Goal: Task Accomplishment & Management: Use online tool/utility

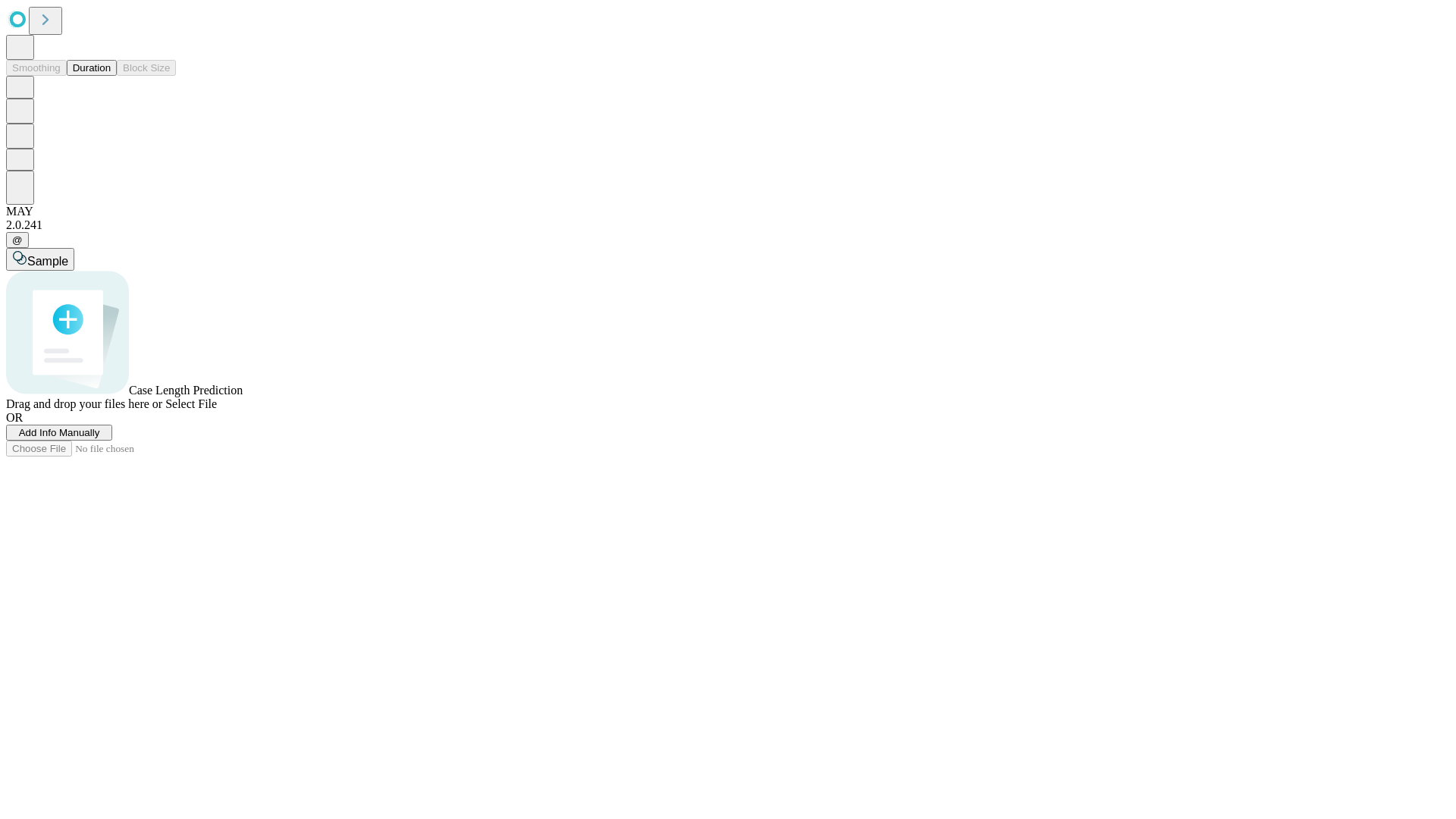
click at [111, 76] on button "Duration" at bounding box center [92, 68] width 50 height 16
click at [100, 438] on span "Add Info Manually" at bounding box center [59, 432] width 81 height 11
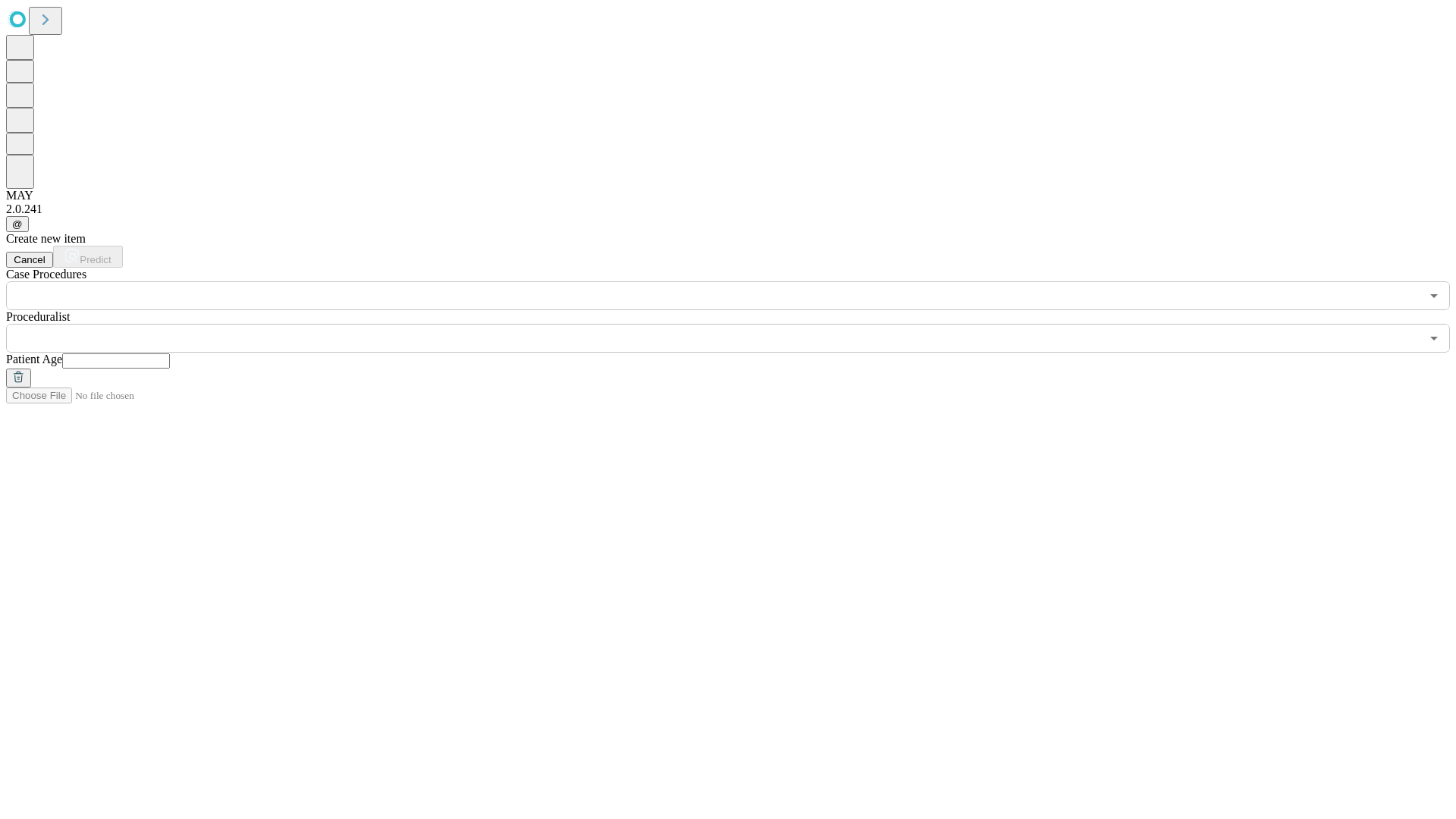
click at [170, 353] on input "text" at bounding box center [116, 361] width 107 height 15
type input "**"
click at [739, 323] on input "text" at bounding box center [713, 337] width 1415 height 28
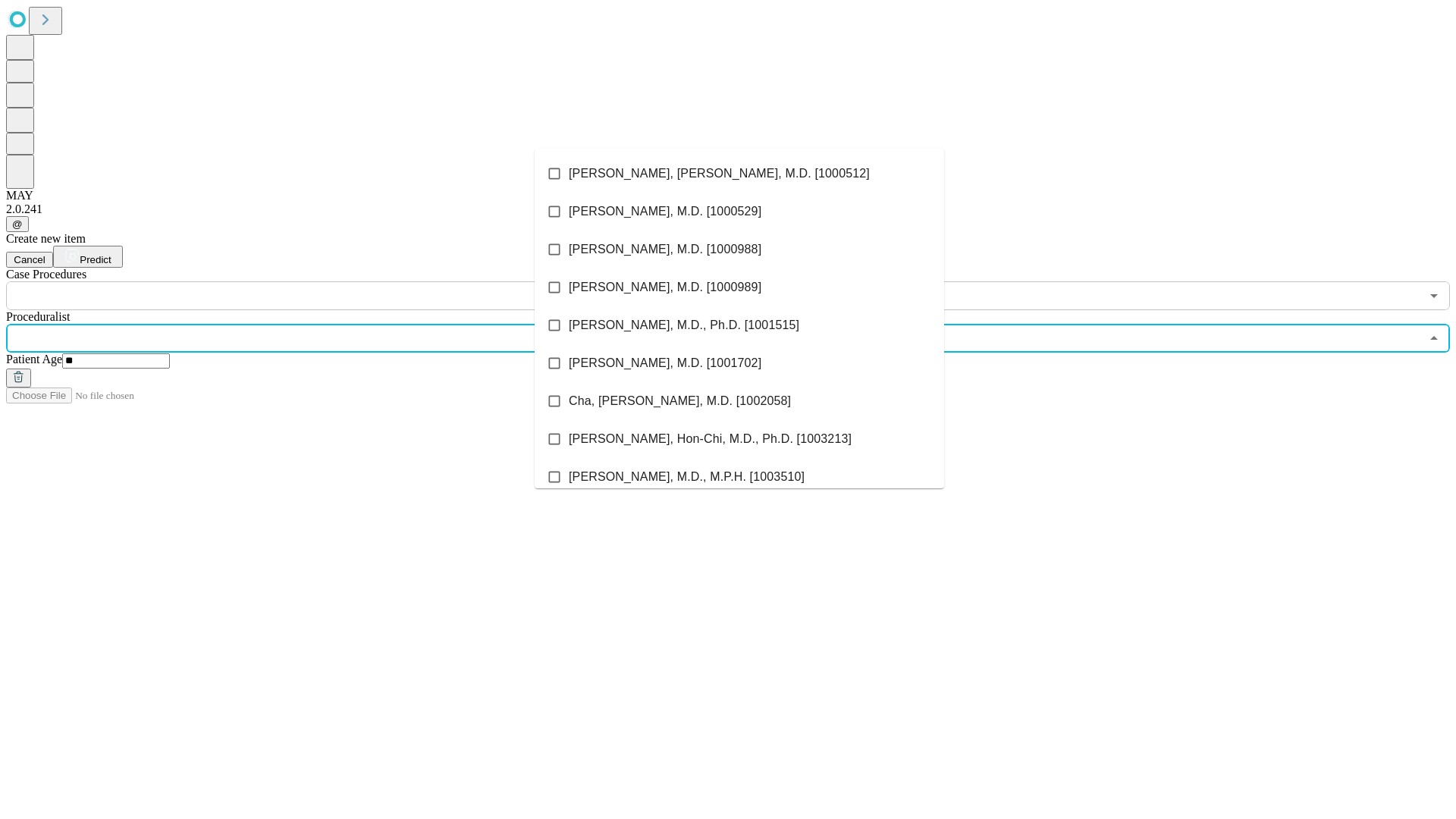
click at [740, 174] on li "[PERSON_NAME], [PERSON_NAME], M.D. [1000512]" at bounding box center [740, 173] width 410 height 38
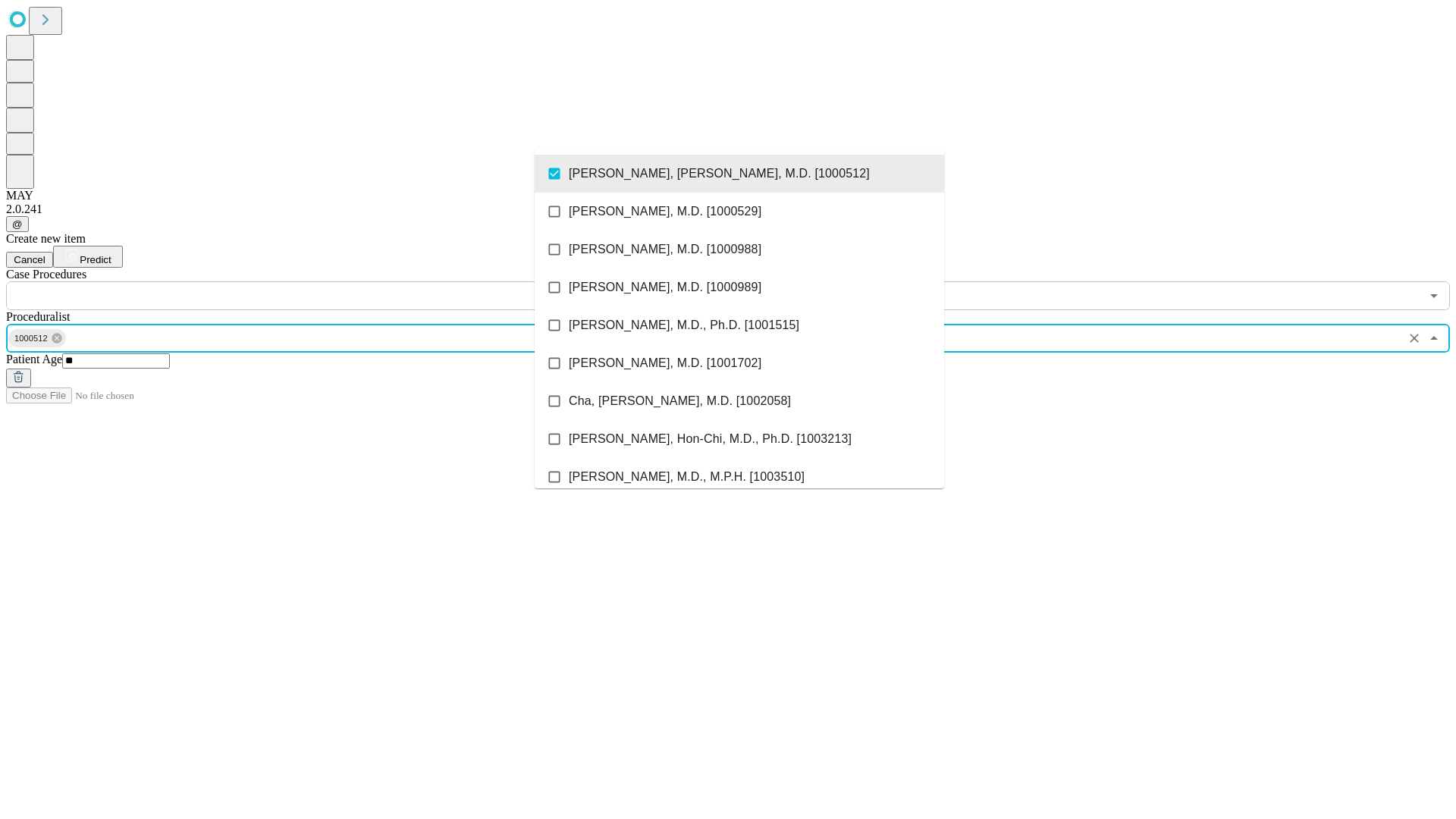
click at [319, 281] on input "text" at bounding box center [713, 295] width 1415 height 28
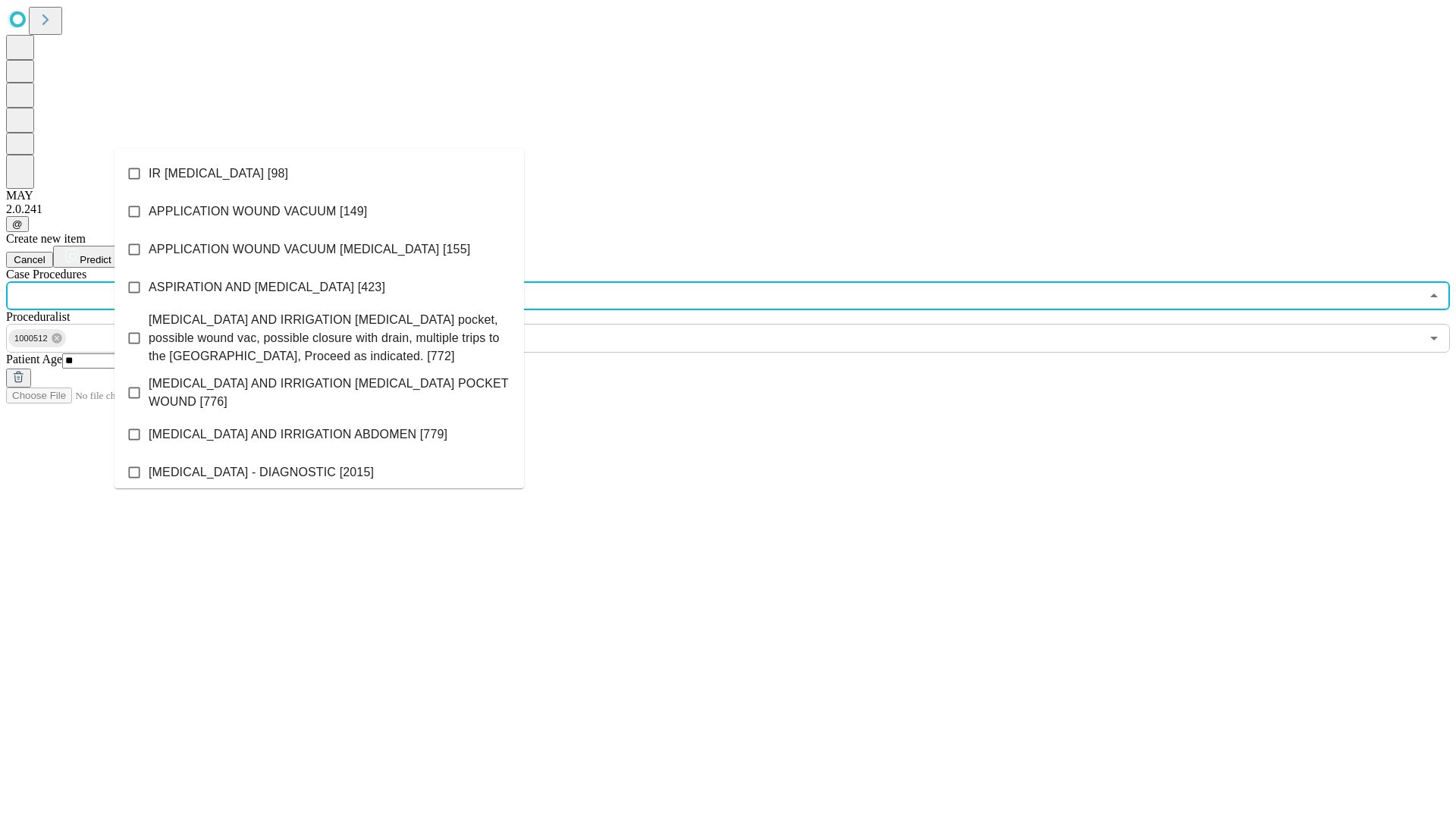
click at [319, 174] on li "IR [MEDICAL_DATA] [98]" at bounding box center [319, 173] width 410 height 38
